Goal: Transaction & Acquisition: Book appointment/travel/reservation

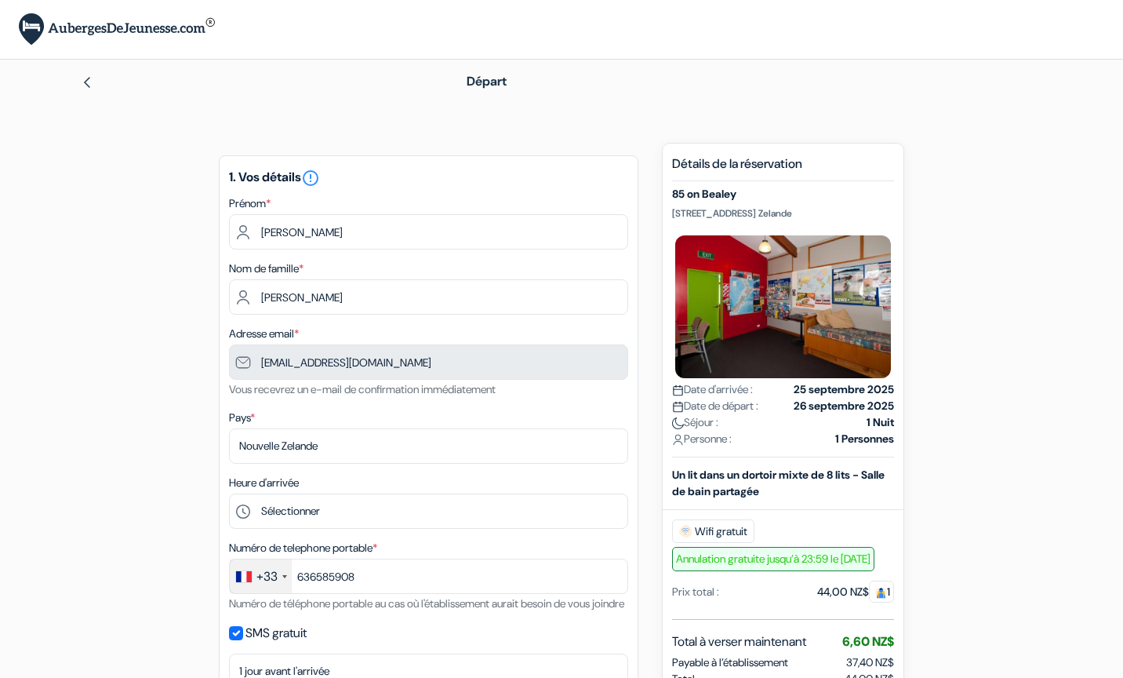
select select "09"
select select "2030"
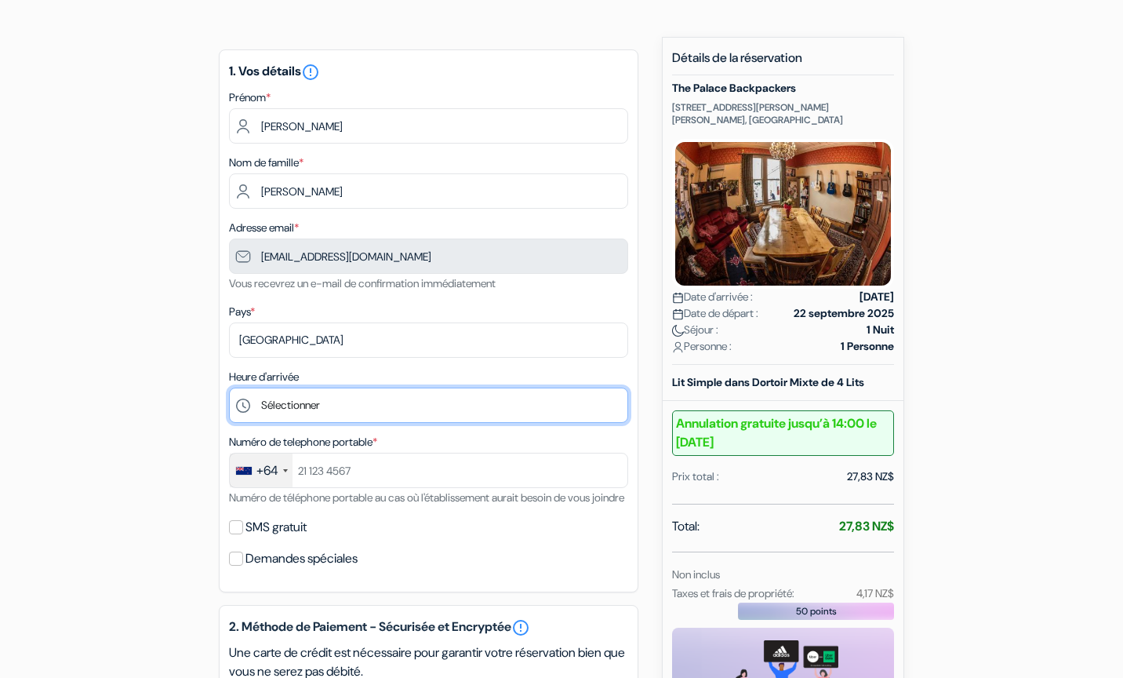
scroll to position [106, 0]
drag, startPoint x: 718, startPoint y: 118, endPoint x: 670, endPoint y: 108, distance: 48.1
click at [670, 108] on div "Nouvelle Réservation Détails de la réservation The Palace Backpackers 114 Ruthe…" at bounding box center [783, 450] width 242 height 827
copy p "114 Rutherford Street Nelson, Nelson, Nouvelle Zelande"
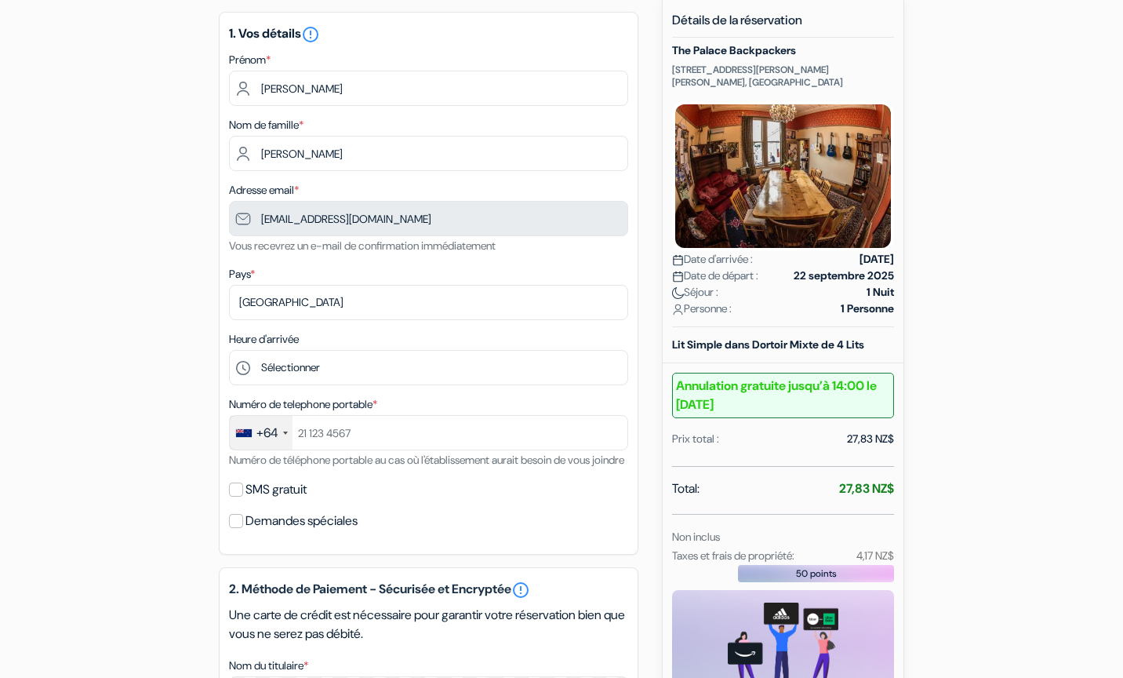
scroll to position [158, 0]
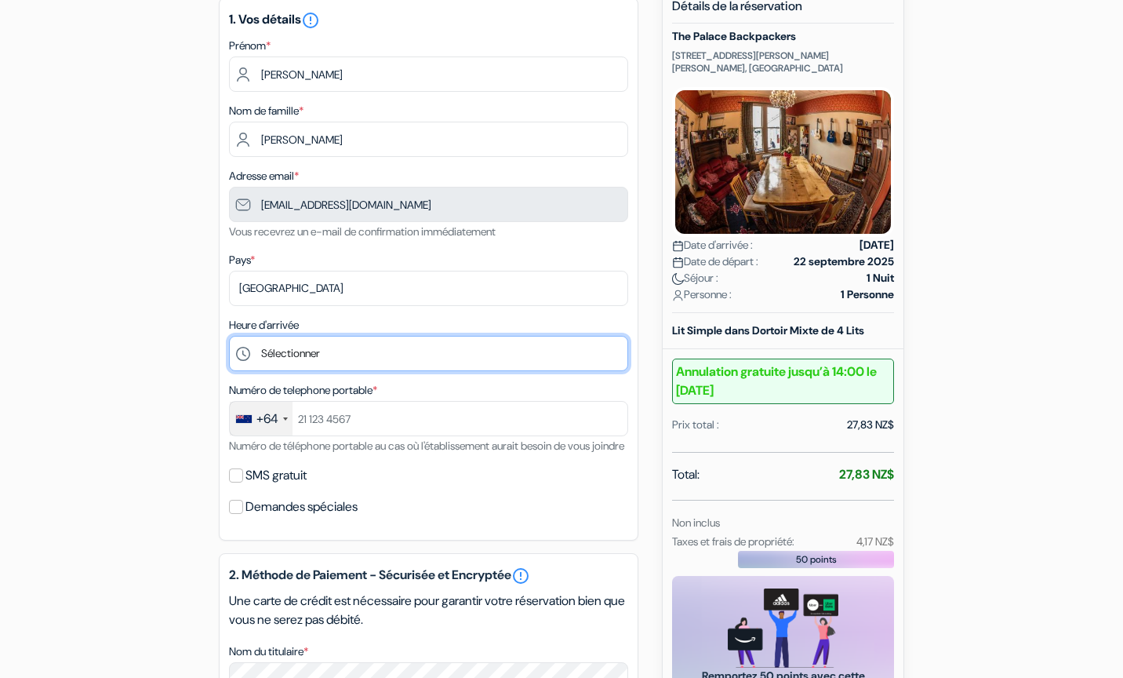
select select "17"
click at [165, 392] on div "add_box The Palace Backpackers 114 Rutherford Street Nelson, Nelson, Nouvelle Z…" at bounding box center [561, 561] width 1035 height 1152
click at [276, 419] on div "+64" at bounding box center [267, 418] width 22 height 19
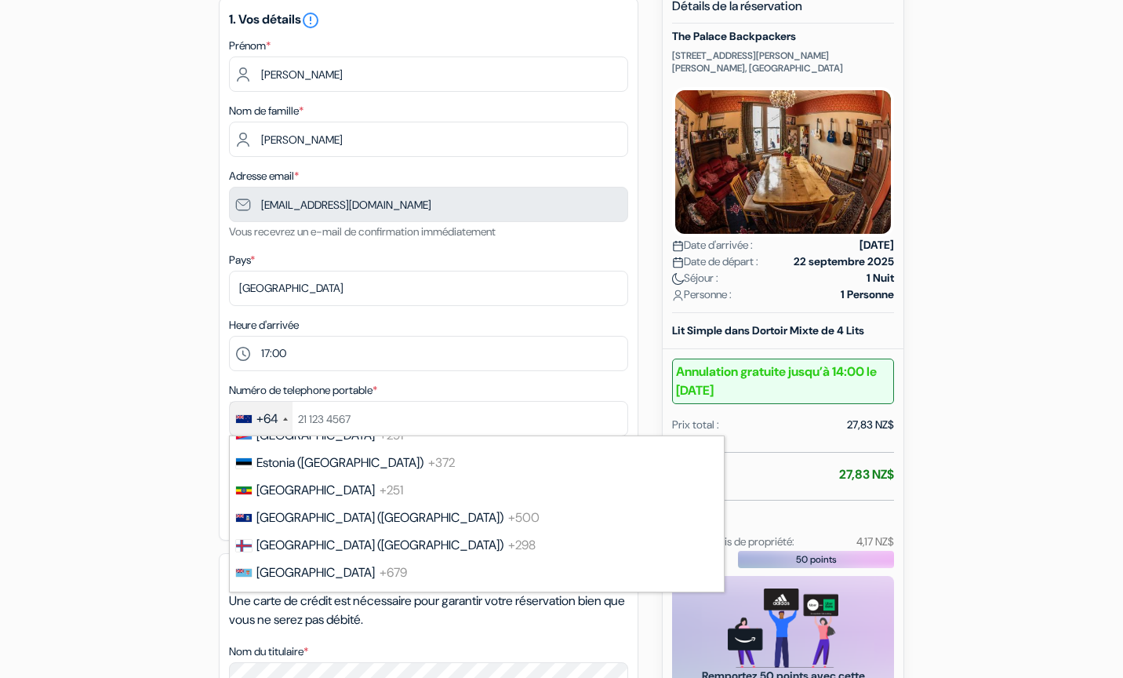
scroll to position [2111, 0]
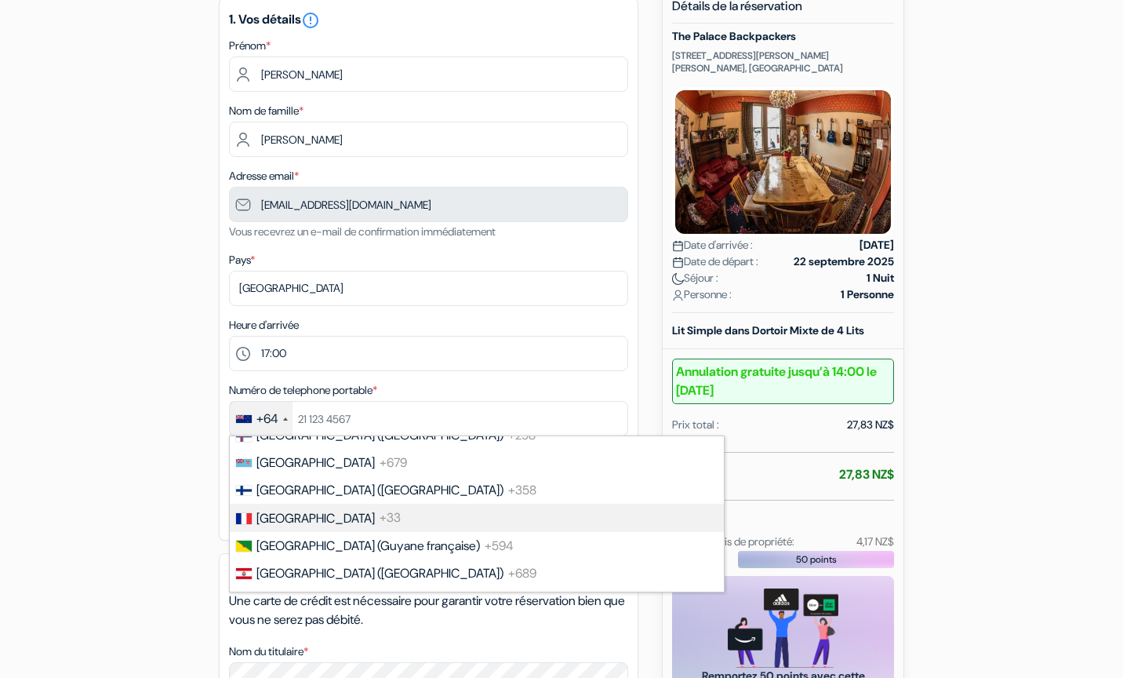
click at [380, 511] on span "+33" at bounding box center [390, 518] width 21 height 16
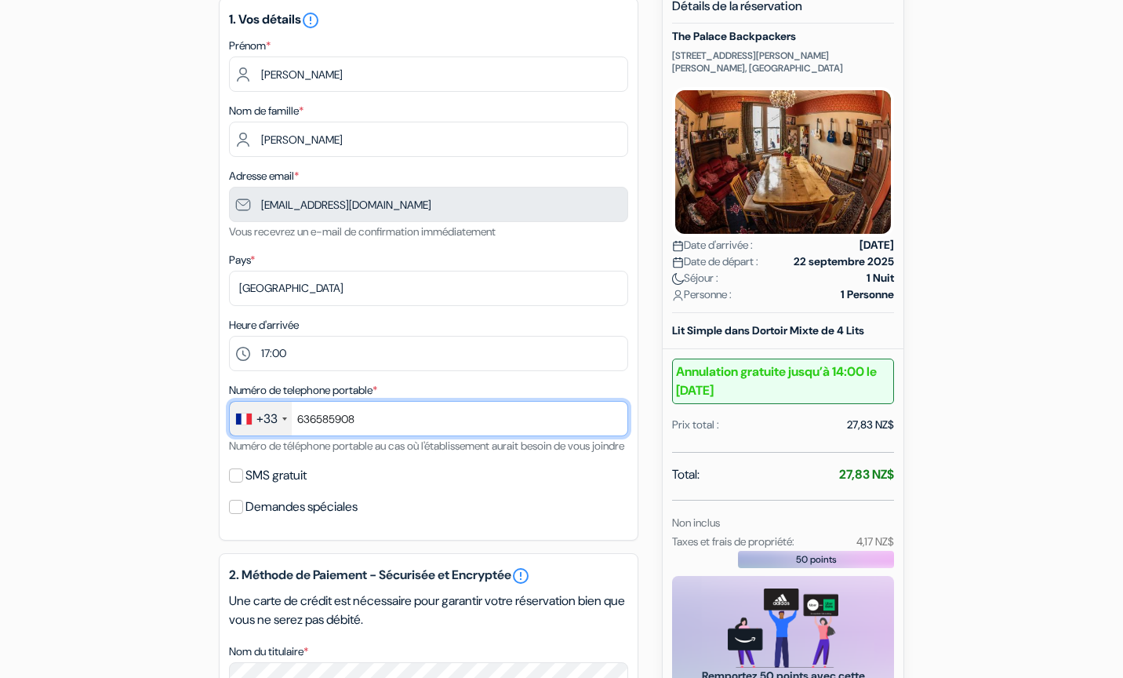
type input "636585908"
click at [162, 443] on div "add_box The Palace Backpackers 114 Rutherford Street Nelson, Nelson, Nouvelle Z…" at bounding box center [561, 561] width 1035 height 1152
click at [253, 486] on label "SMS gratuit" at bounding box center [275, 475] width 61 height 22
click at [243, 482] on input "SMS gratuit" at bounding box center [236, 475] width 14 height 14
checkbox input "true"
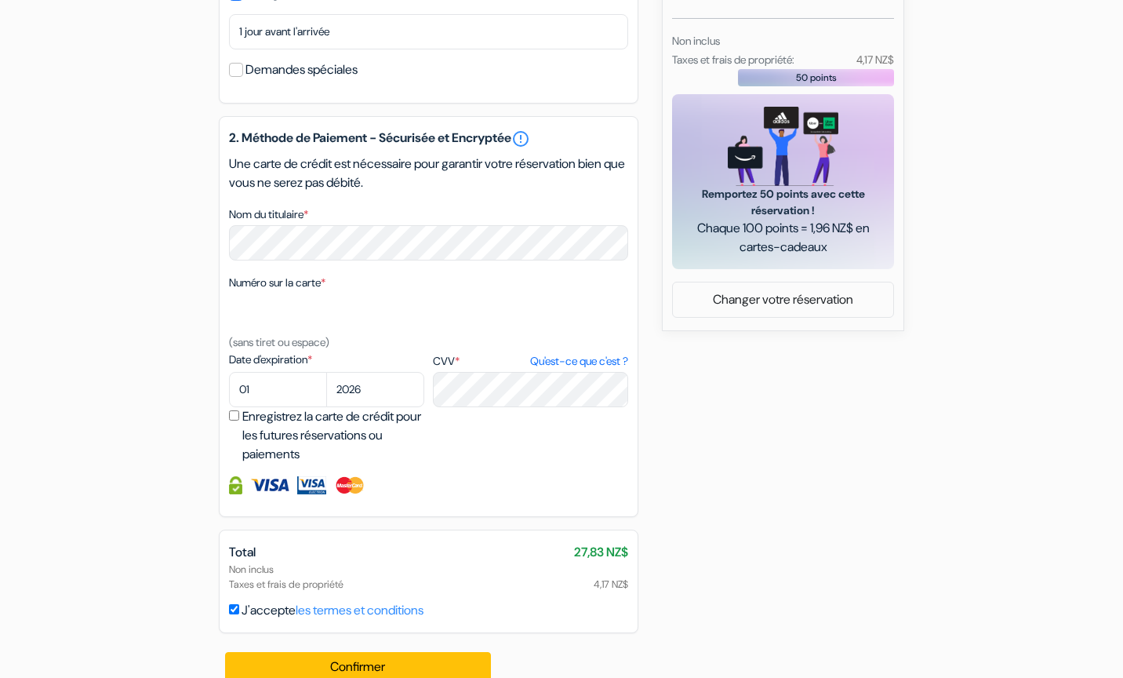
scroll to position [601, 0]
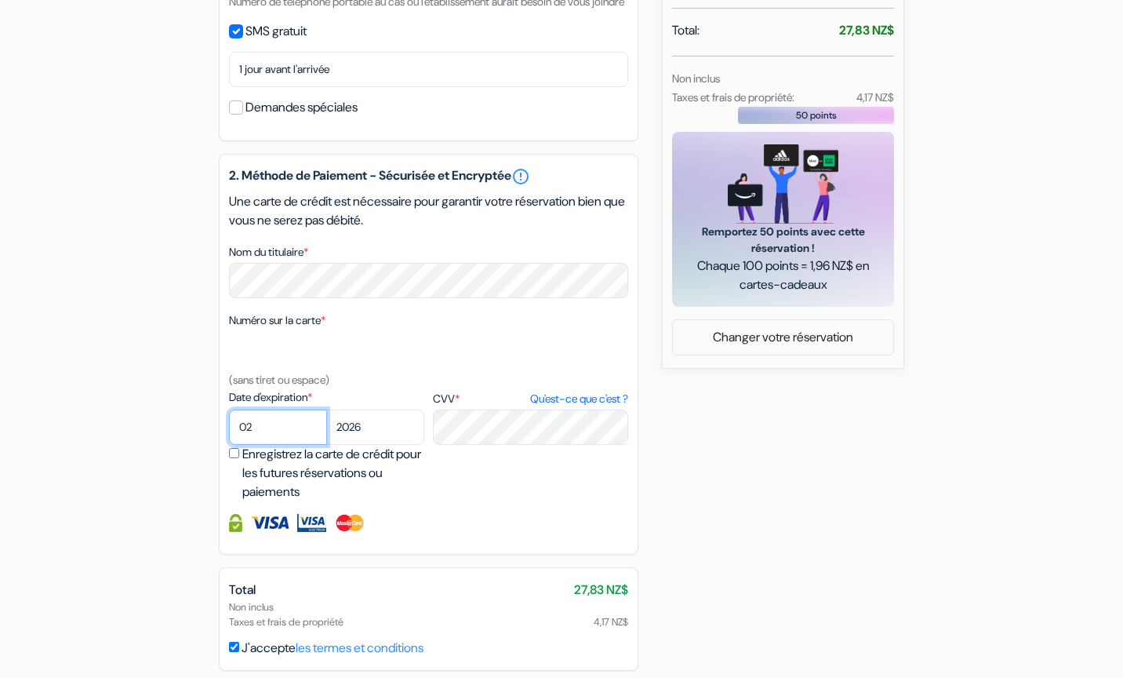
select select "07"
select select "2030"
click at [572, 532] on div at bounding box center [428, 523] width 399 height 18
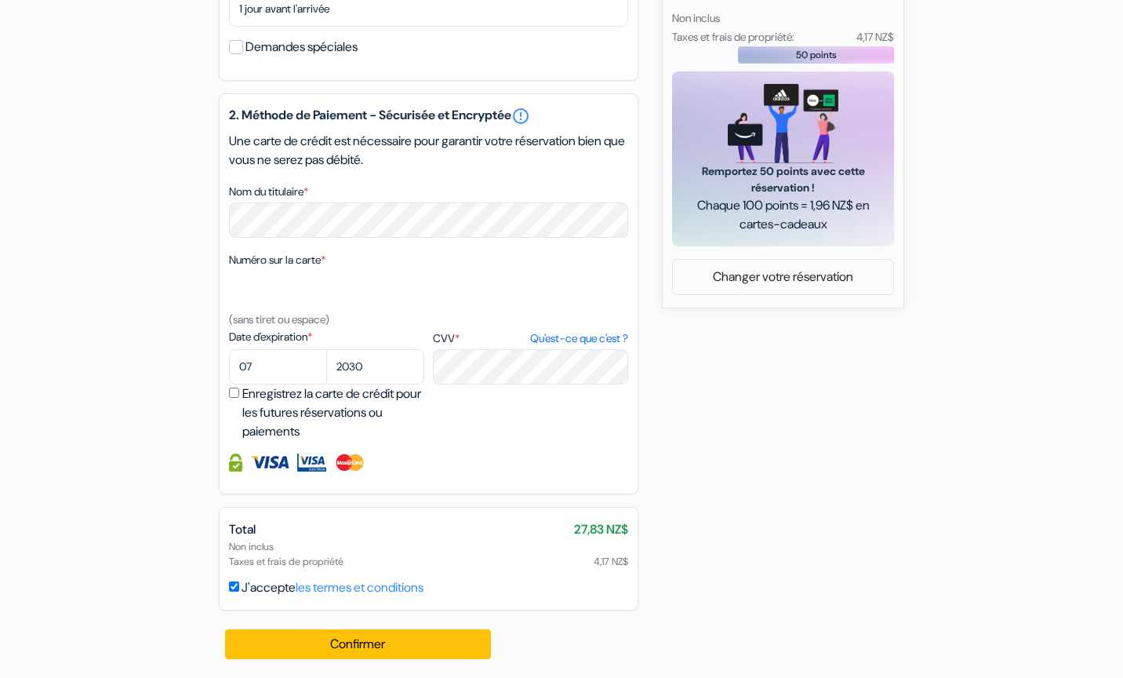
scroll to position [681, 0]
click at [365, 656] on button "Confirmer Loading..." at bounding box center [358, 644] width 266 height 30
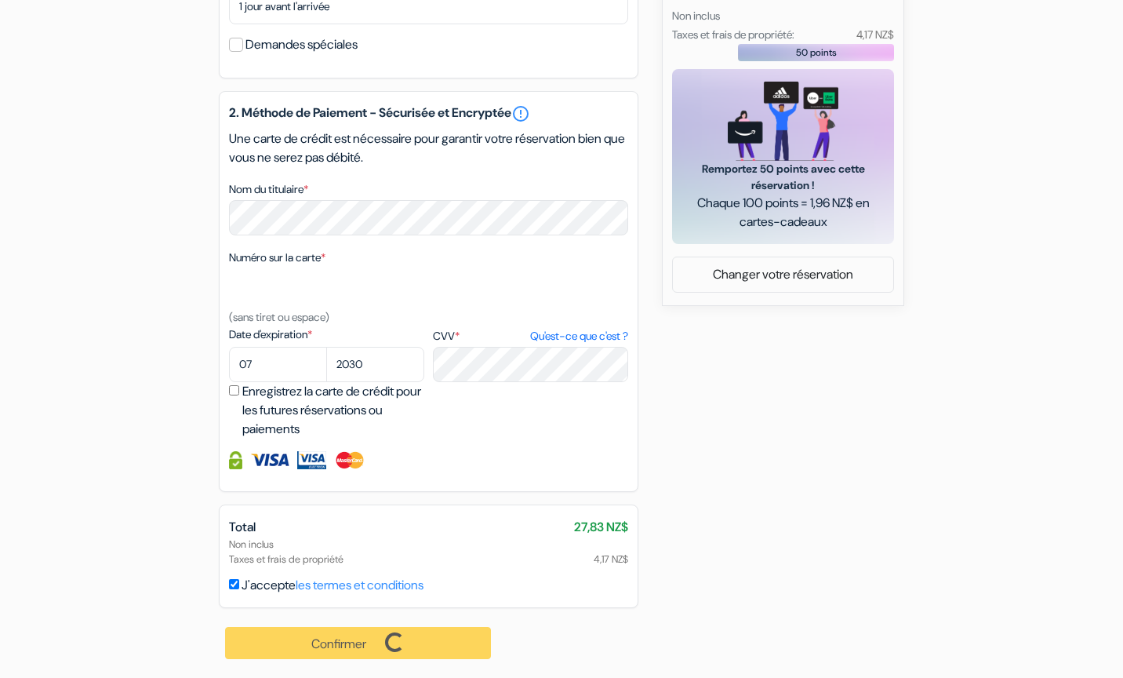
click at [743, 494] on div "add_box The Palace Backpackers 114 Rutherford Street Nelson, Nelson, Nouvelle Z…" at bounding box center [561, 78] width 1035 height 1199
click at [339, 651] on div "Confirmer Loading... Traitement de la demande..." at bounding box center [359, 643] width 280 height 70
click at [946, 451] on div "add_box The Palace Backpackers 114 Rutherford Street Nelson, Nelson, Nouvelle Z…" at bounding box center [561, 78] width 1035 height 1199
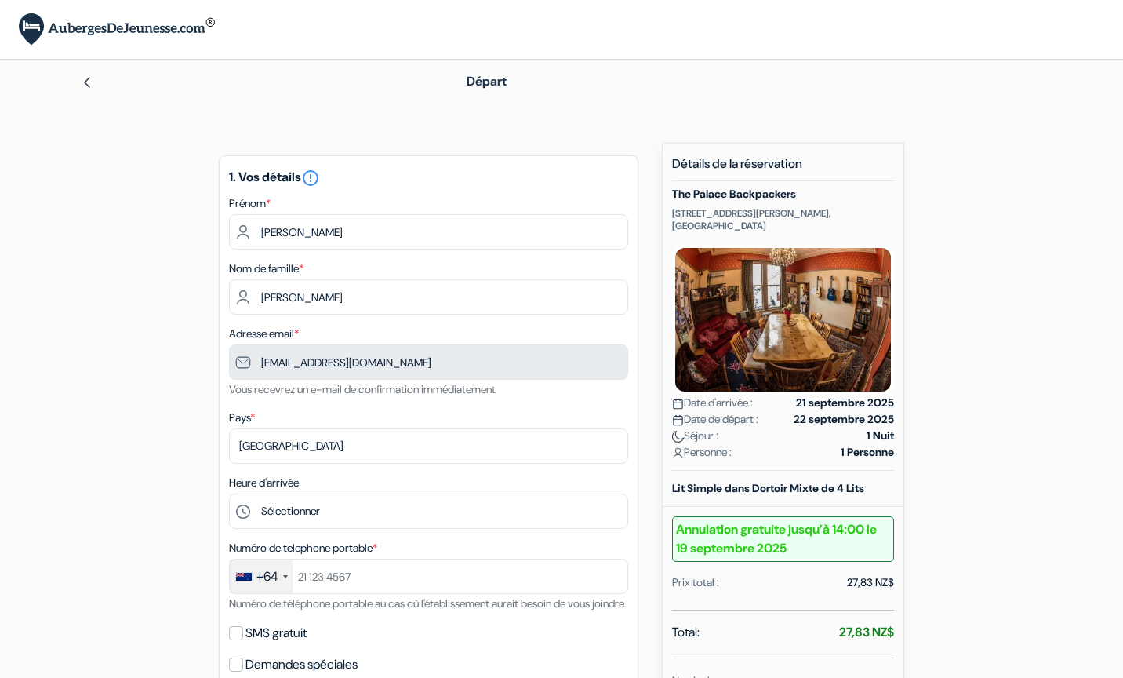
click at [81, 36] on img at bounding box center [117, 29] width 196 height 32
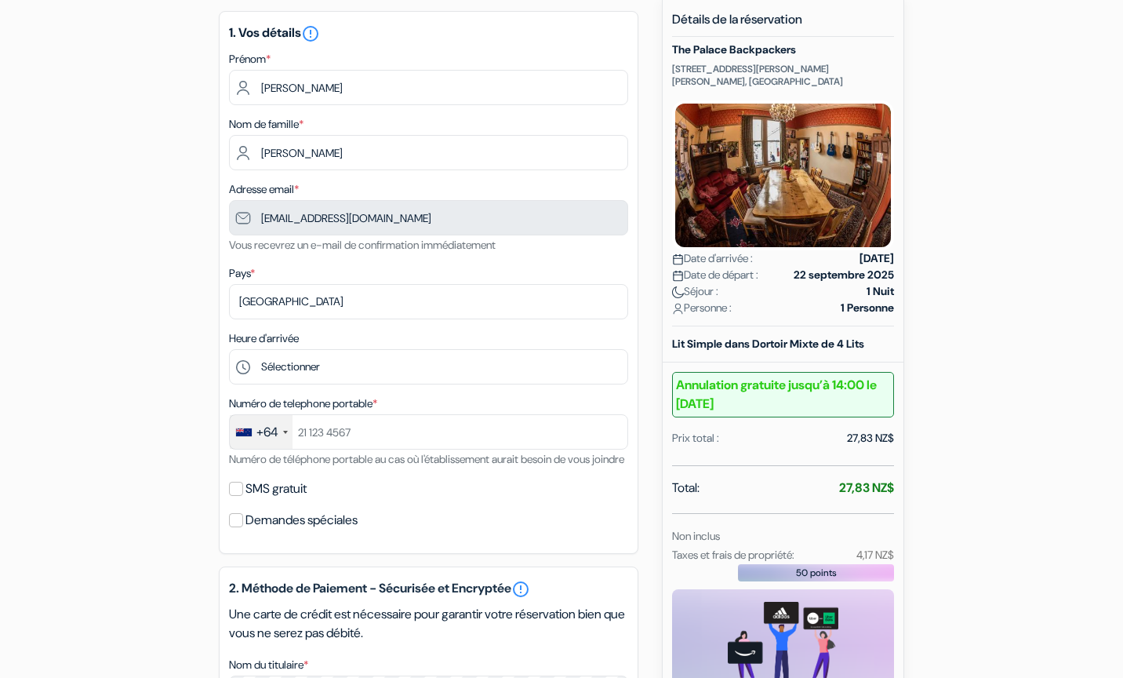
scroll to position [150, 0]
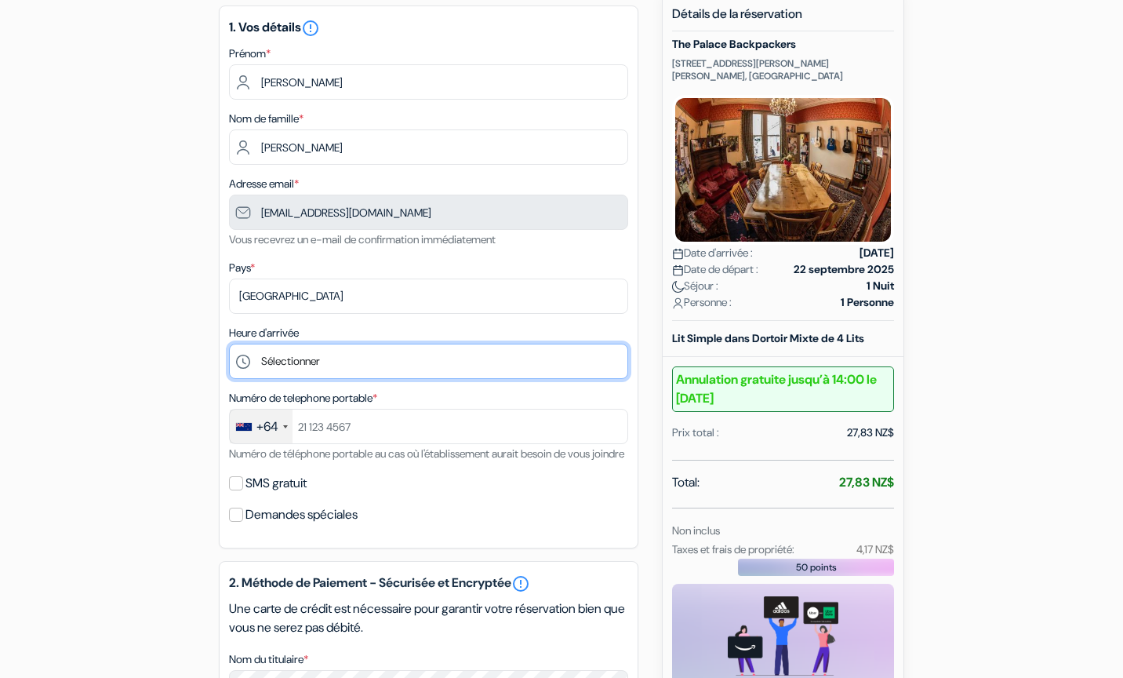
select select "17"
click at [252, 428] on div "+64" at bounding box center [261, 426] width 63 height 34
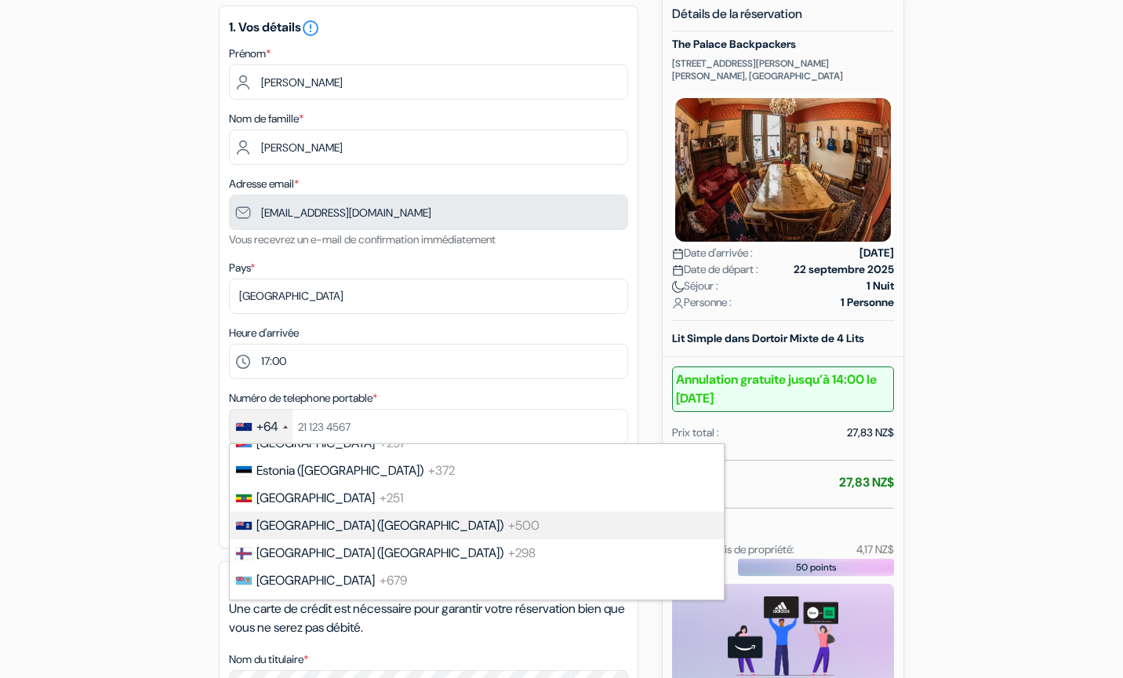
scroll to position [2111, 0]
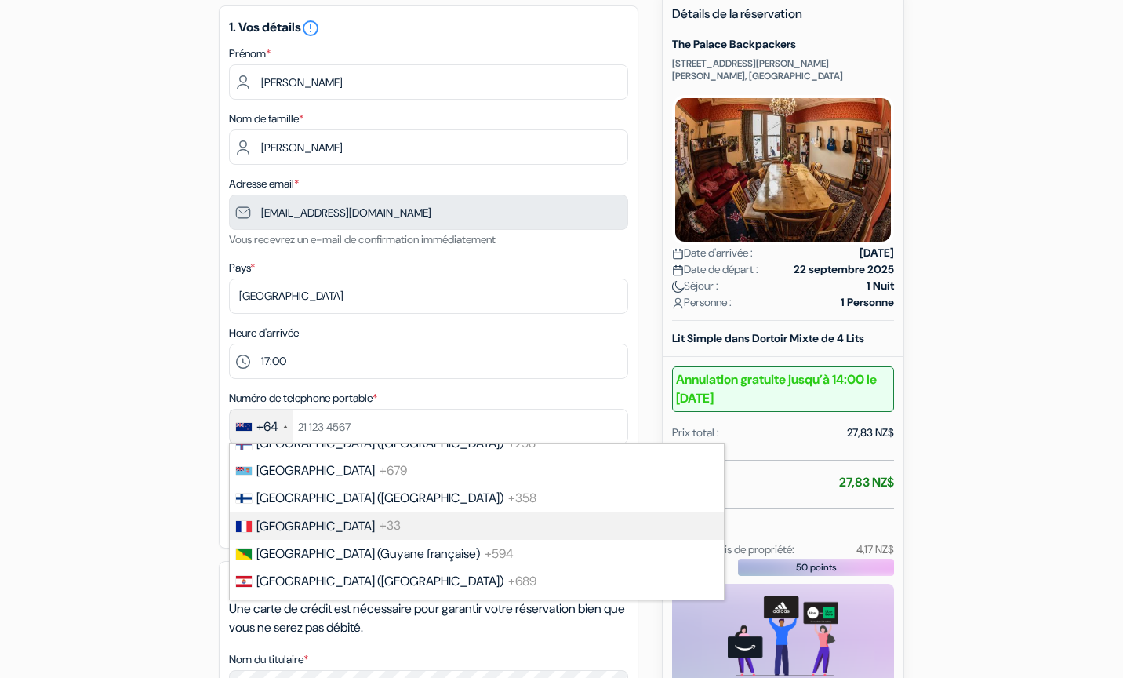
click at [380, 518] on span "+33" at bounding box center [390, 526] width 21 height 16
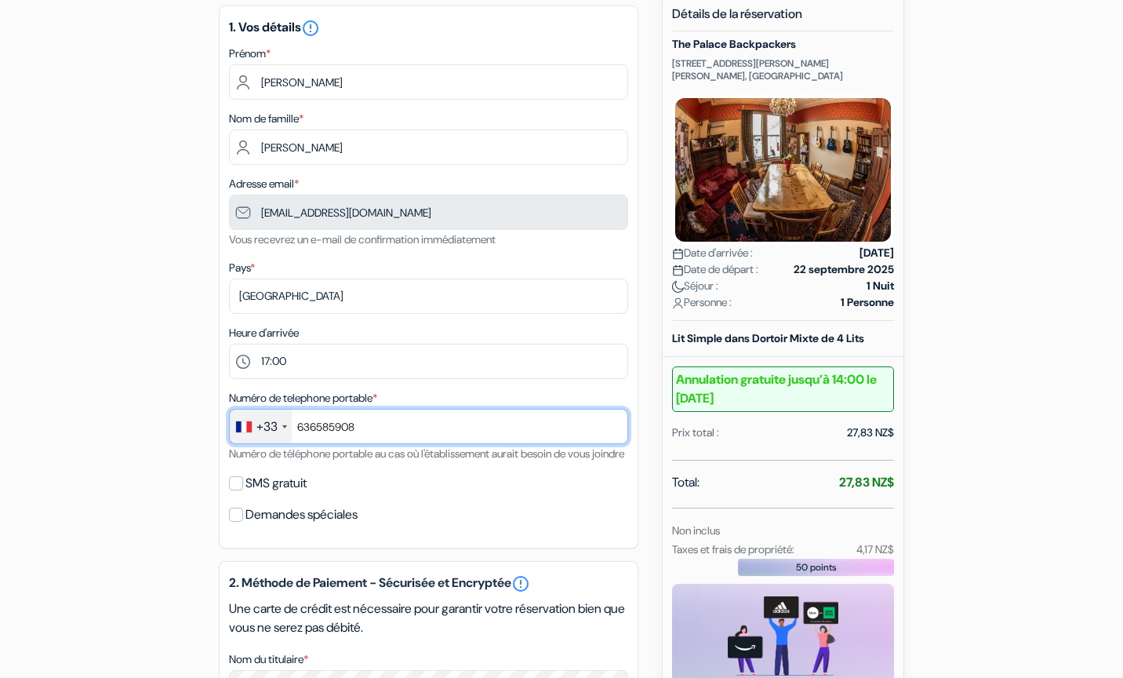
type input "636585908"
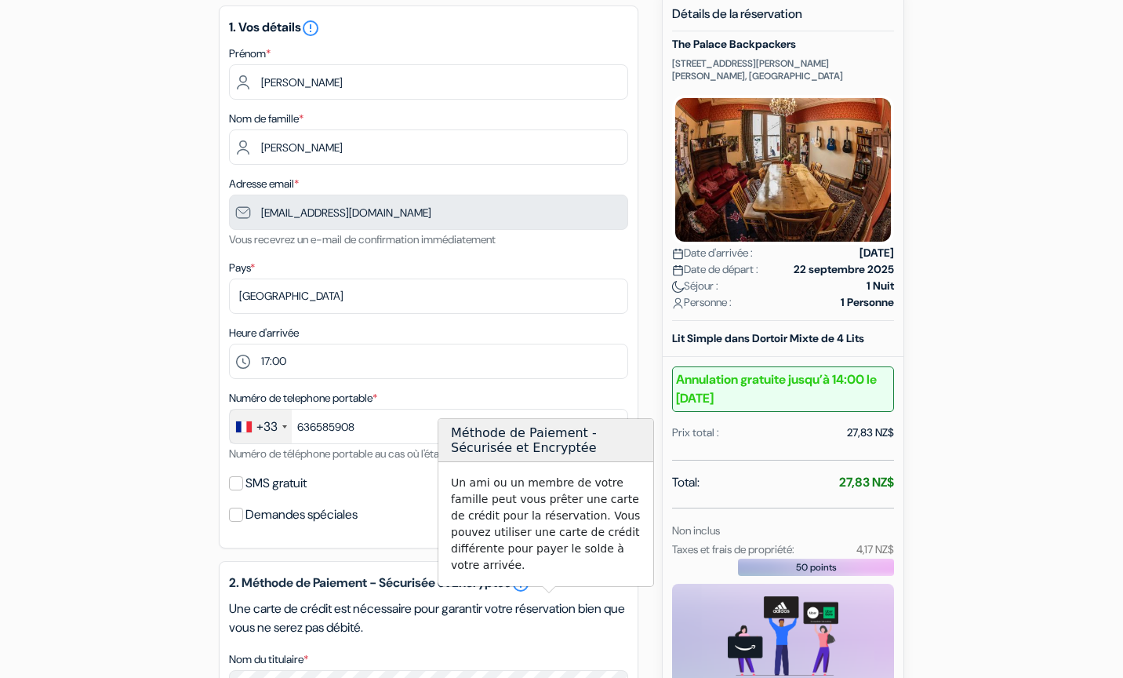
click at [247, 494] on label "SMS gratuit" at bounding box center [275, 483] width 61 height 22
click at [243, 490] on input "SMS gratuit" at bounding box center [236, 483] width 14 height 14
checkbox input "true"
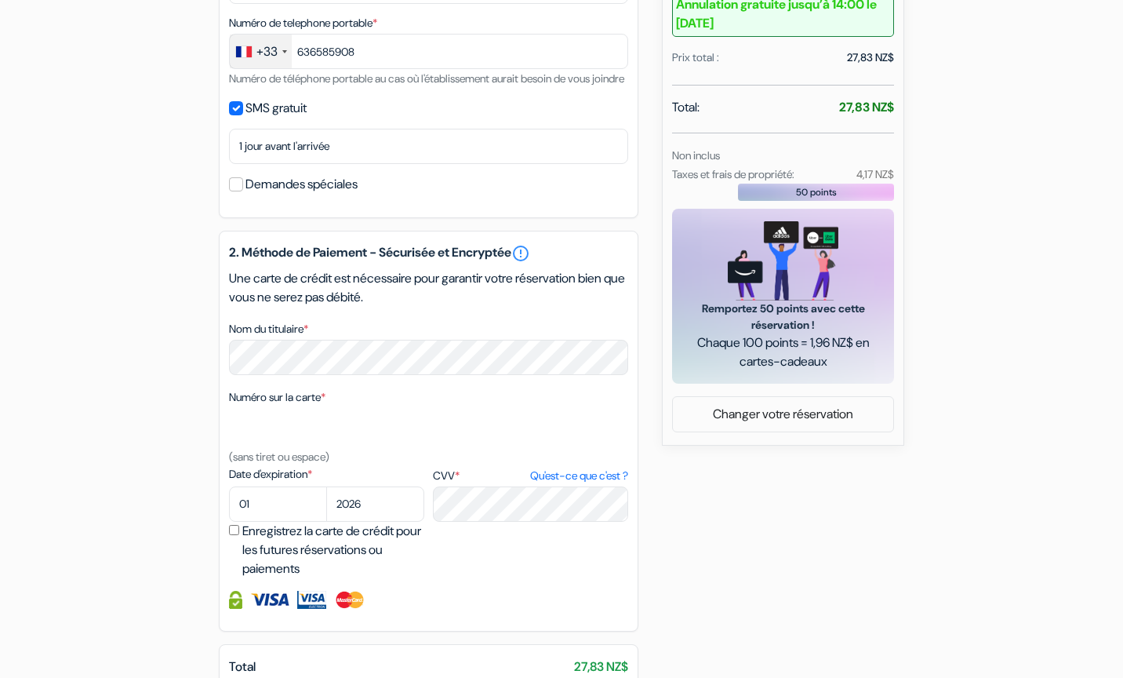
scroll to position [545, 0]
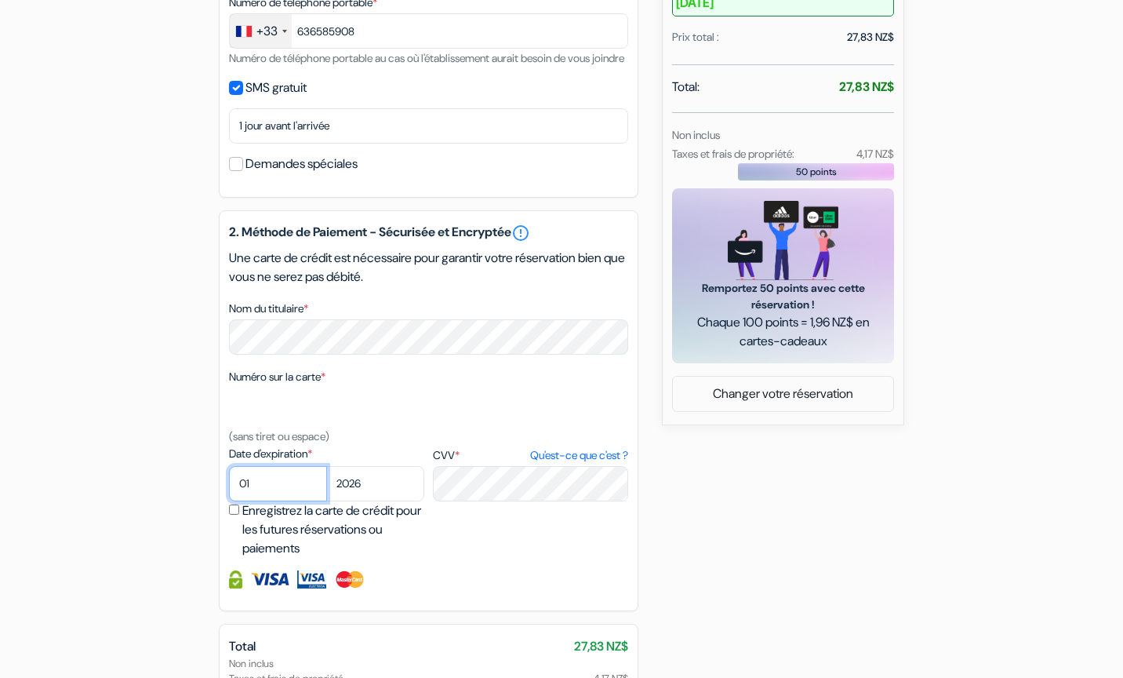
select select "07"
select select "2030"
click at [758, 563] on div "add_box The Palace Backpackers 114 Rutherford Street Nelson, Nelson, Nouvelle Z…" at bounding box center [561, 196] width 1035 height 1197
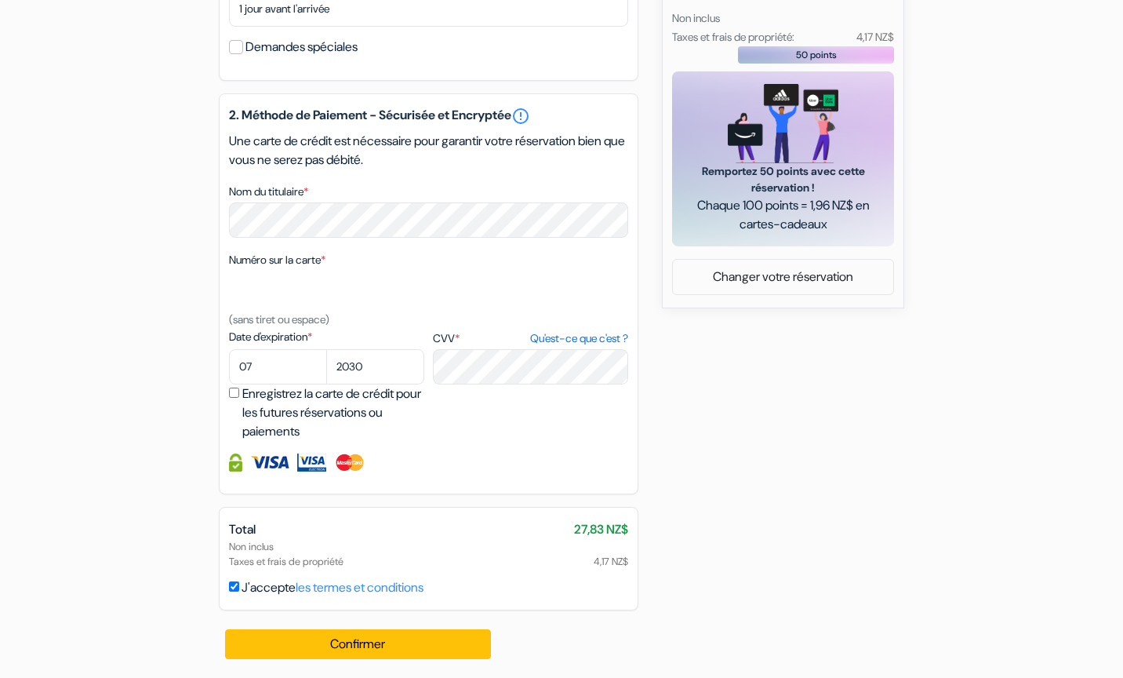
scroll to position [681, 0]
click at [798, 478] on div "add_box The Palace Backpackers 114 Rutherford Street Nelson, Nelson, Nouvelle Z…" at bounding box center [561, 79] width 1035 height 1197
click at [387, 637] on button "Confirmer Loading..." at bounding box center [358, 644] width 266 height 30
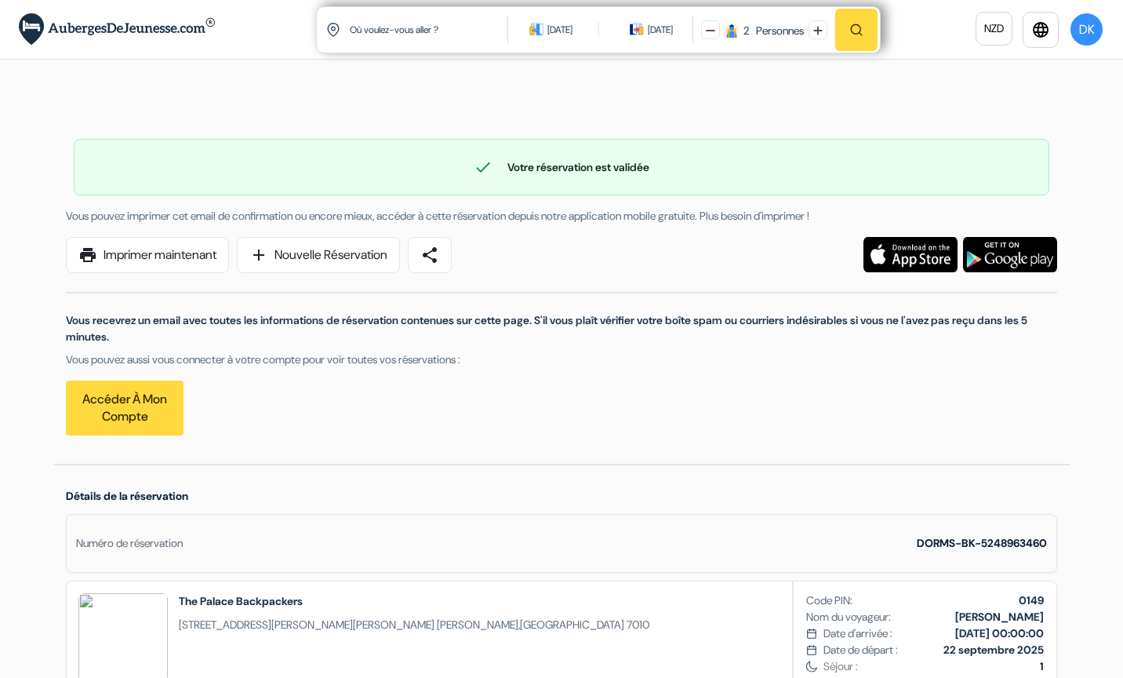
click at [913, 124] on div "check Votre réservation est validée Numéro de réservation: DORMS-BK-5248963460 …" at bounding box center [561, 279] width 1016 height 369
